Goal: Task Accomplishment & Management: Use online tool/utility

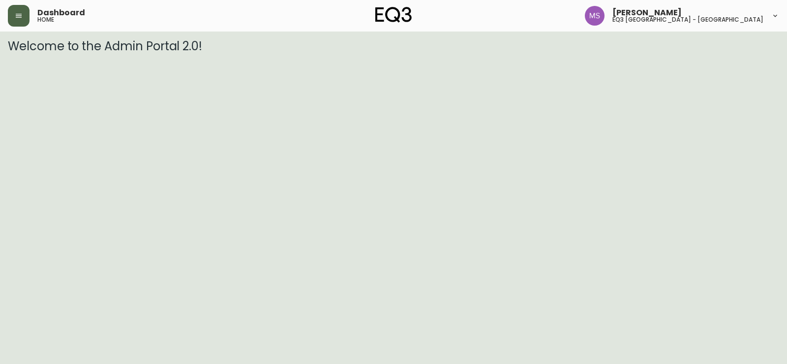
click at [17, 15] on icon "button" at bounding box center [19, 16] width 8 height 8
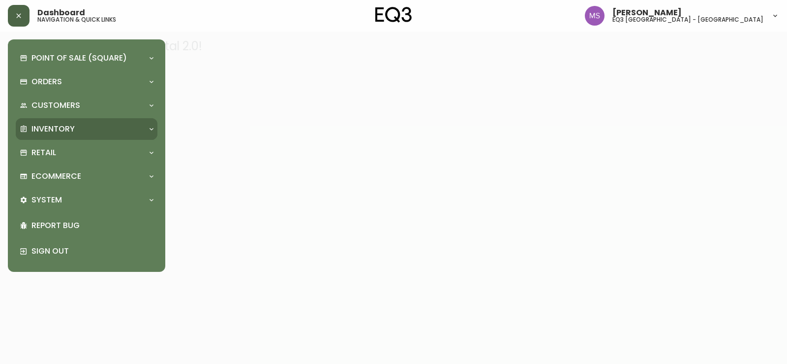
click at [62, 130] on p "Inventory" at bounding box center [52, 129] width 43 height 11
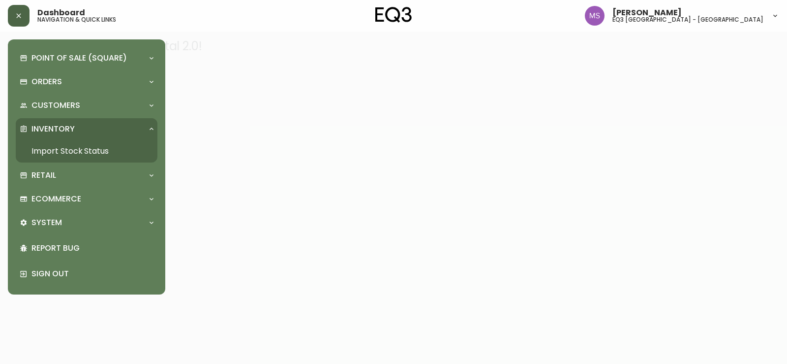
click at [62, 145] on link "Import Stock Status" at bounding box center [87, 151] width 142 height 23
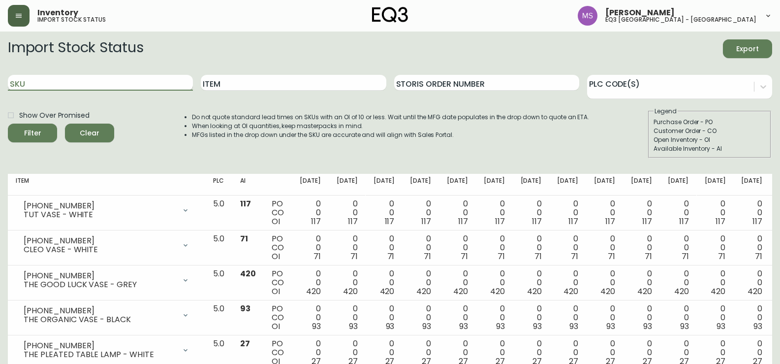
click at [84, 82] on input "SKU" at bounding box center [100, 83] width 185 height 16
click at [63, 82] on input "SKU" at bounding box center [100, 83] width 185 height 16
paste input "3130-219-7"
type input "3130-219-7"
click at [46, 135] on span "Filter" at bounding box center [32, 133] width 33 height 12
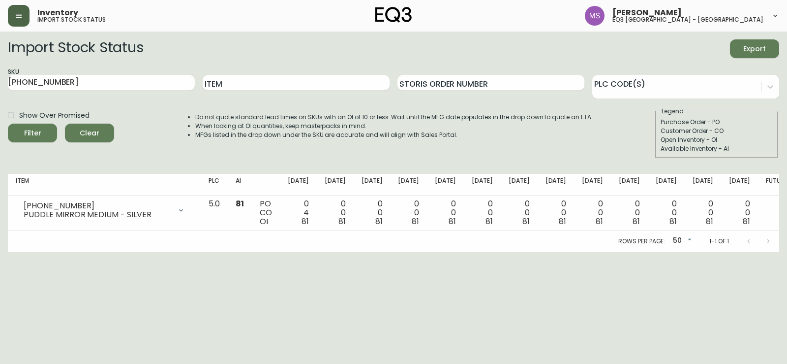
click at [17, 240] on div "Rows per page: 50 50 1-1 of 1" at bounding box center [394, 241] width 772 height 22
click at [6, 252] on html "Inventory import stock status Marlond Samedy eq3 montréal - st laurent Import S…" at bounding box center [393, 126] width 787 height 252
